Goal: Go to known website: Access a specific website the user already knows

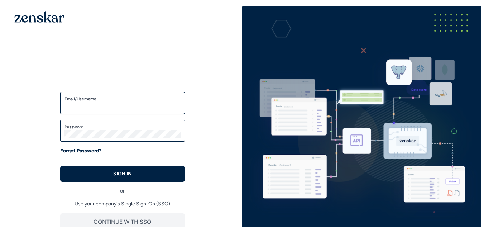
type input "**********"
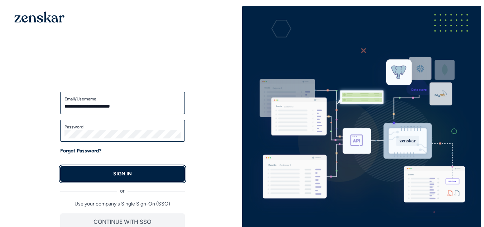
click at [125, 173] on p "SIGN IN" at bounding box center [122, 173] width 19 height 7
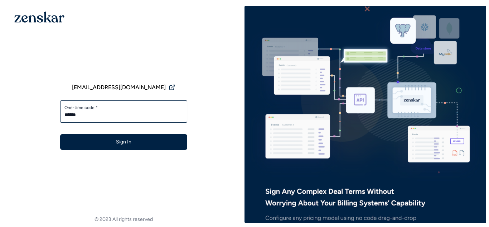
type input "******"
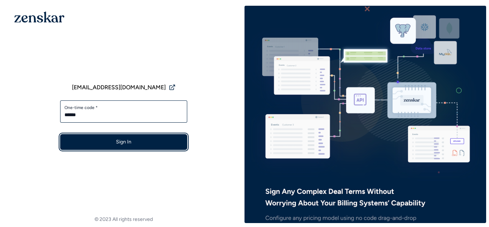
click at [158, 141] on button "Sign In" at bounding box center [123, 142] width 127 height 16
